Goal: Check status: Check status

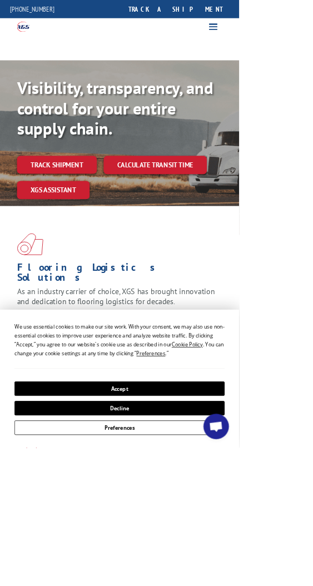
click at [276, 518] on button "Accept" at bounding box center [156, 508] width 275 height 19
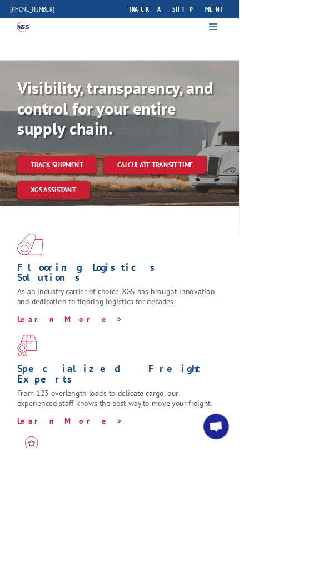
click at [105, 215] on link "Track shipment" at bounding box center [74, 215] width 105 height 23
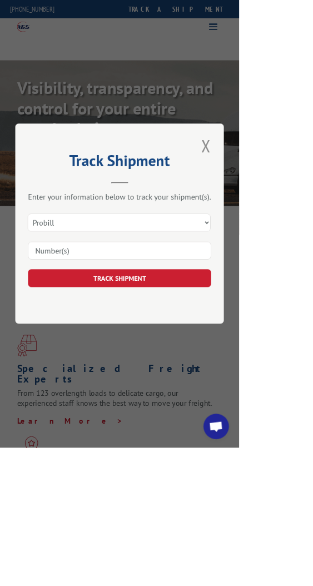
click at [264, 340] on input at bounding box center [157, 328] width 240 height 23
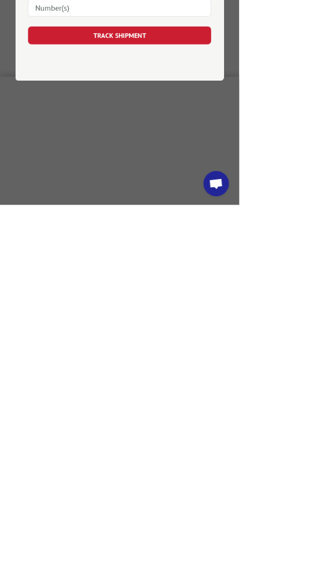
scroll to position [543, 0]
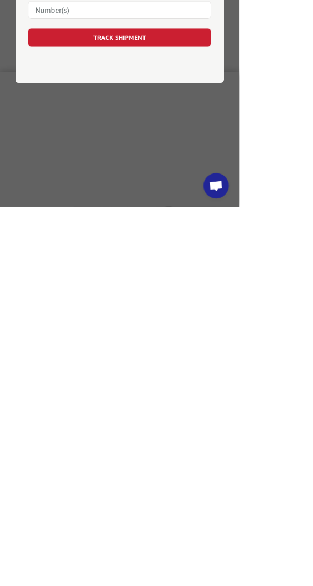
click at [292, 567] on span "Open chat" at bounding box center [283, 560] width 18 height 16
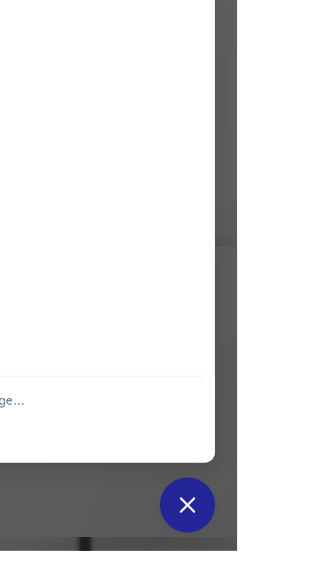
scroll to position [551, 0]
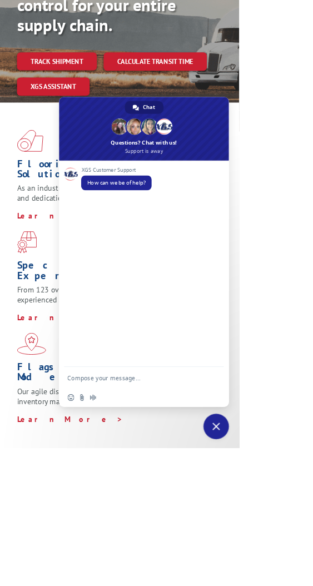
scroll to position [136, 0]
click at [104, 71] on link "Track shipment" at bounding box center [74, 79] width 105 height 23
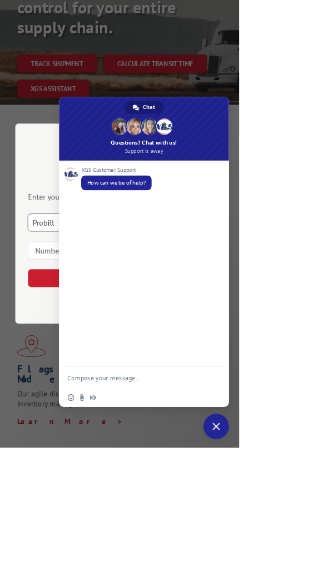
scroll to position [132, 0]
click at [137, 340] on input at bounding box center [157, 328] width 240 height 23
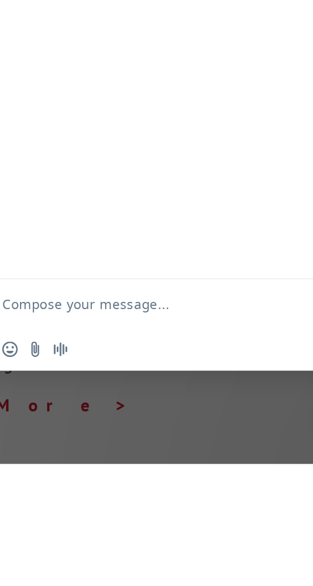
type input "17002143"
click at [142, 376] on button "TRACK SHIPMENT" at bounding box center [157, 364] width 240 height 23
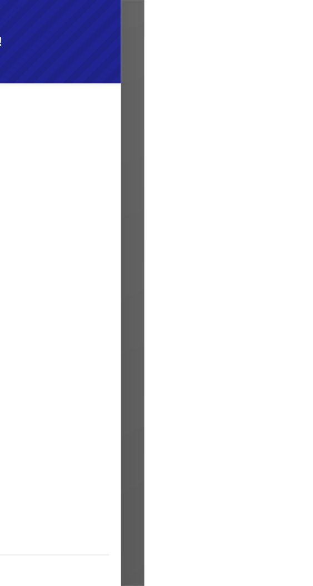
scroll to position [124, 0]
click at [312, 256] on div "Track Shipment ESTIMATED DELIVERY TIME: [DATE] The estimated time is using the …" at bounding box center [156, 293] width 313 height 586
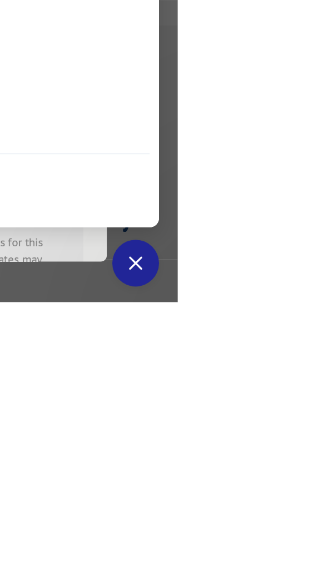
scroll to position [338, 0]
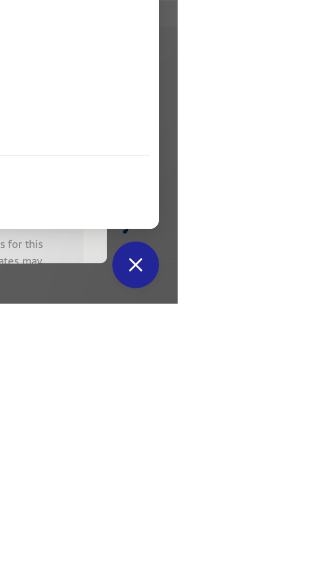
click at [288, 563] on span "Close chat" at bounding box center [283, 558] width 10 height 10
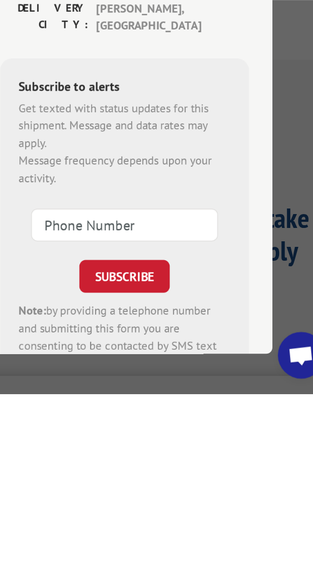
scroll to position [186, 0]
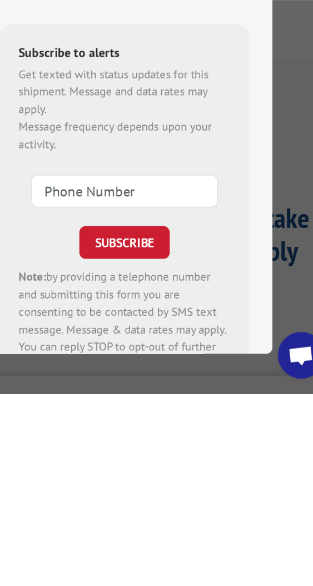
click at [223, 440] on input at bounding box center [156, 440] width 133 height 23
type input "[PHONE_NUMBER]"
click at [189, 477] on button "SUBSCRIBE" at bounding box center [157, 477] width 64 height 23
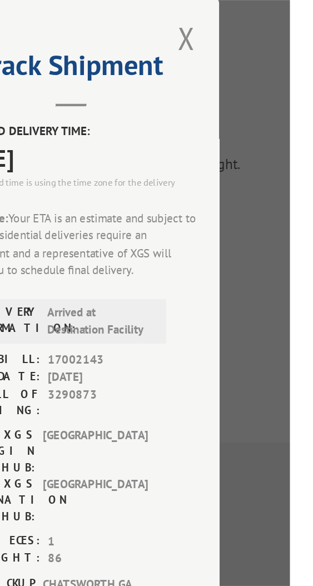
scroll to position [51, 0]
